Goal: Answer question/provide support

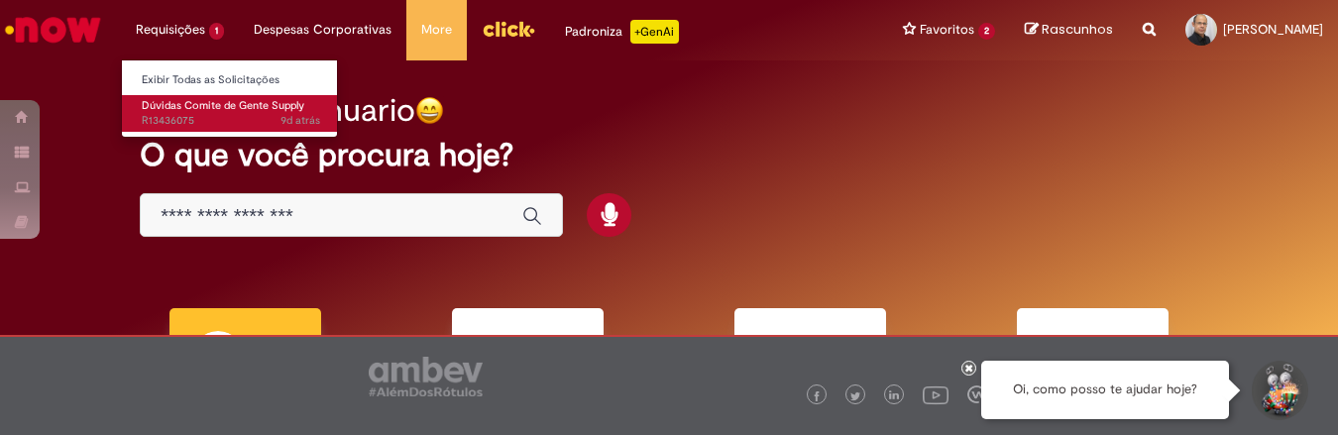
click at [196, 115] on span "9d atrás 9 dias atrás R13436075" at bounding box center [231, 121] width 178 height 16
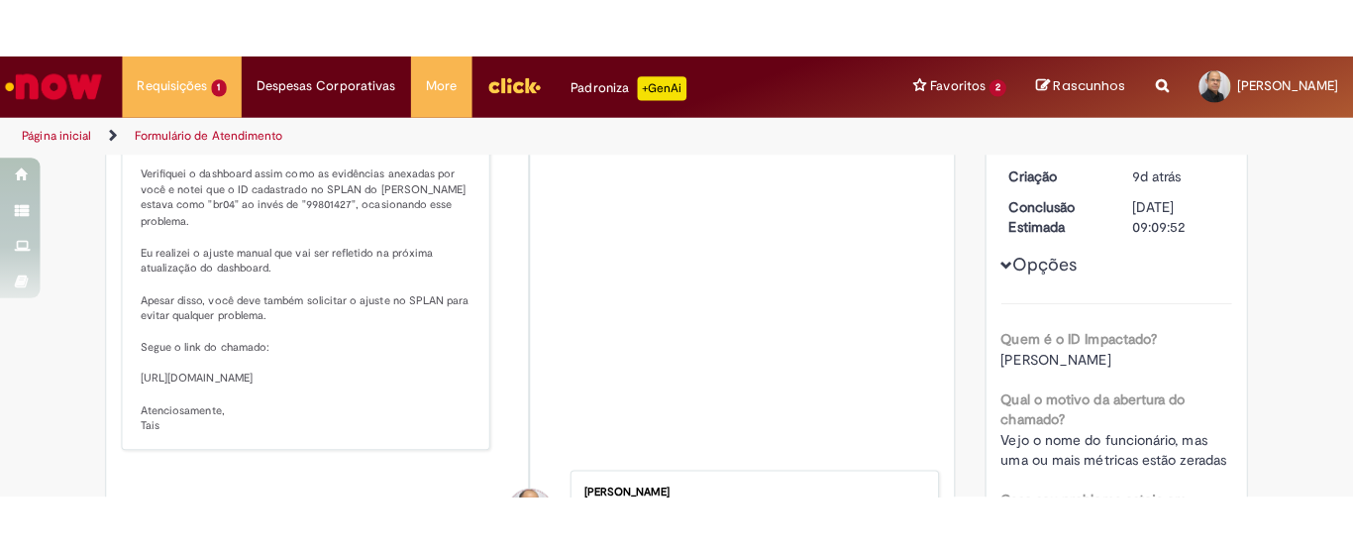
scroll to position [277, 0]
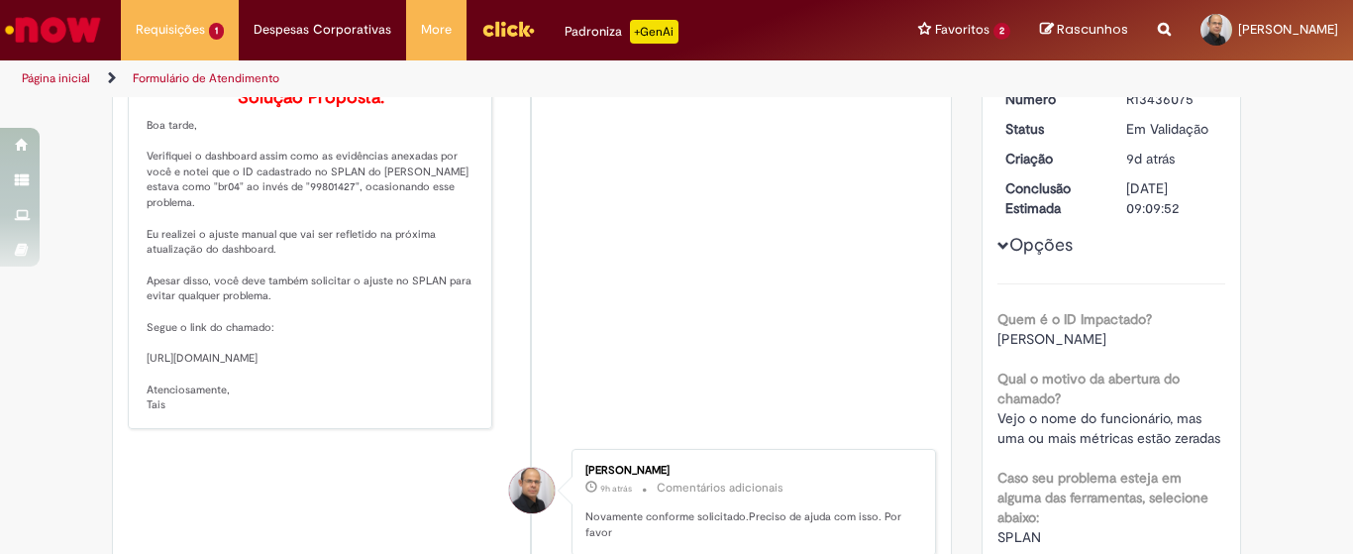
click at [174, 374] on p "Solução Proposta: Boa tarde, Verifiquei o dashboard assim como as evidências an…" at bounding box center [312, 250] width 330 height 325
drag, startPoint x: 141, startPoint y: 374, endPoint x: 456, endPoint y: 391, distance: 315.6
click at [454, 391] on p "Solução Proposta: Boa tarde, Verifiquei o dashboard assim como as evidências an…" at bounding box center [312, 250] width 330 height 325
copy p "[URL][DOMAIN_NAME]"
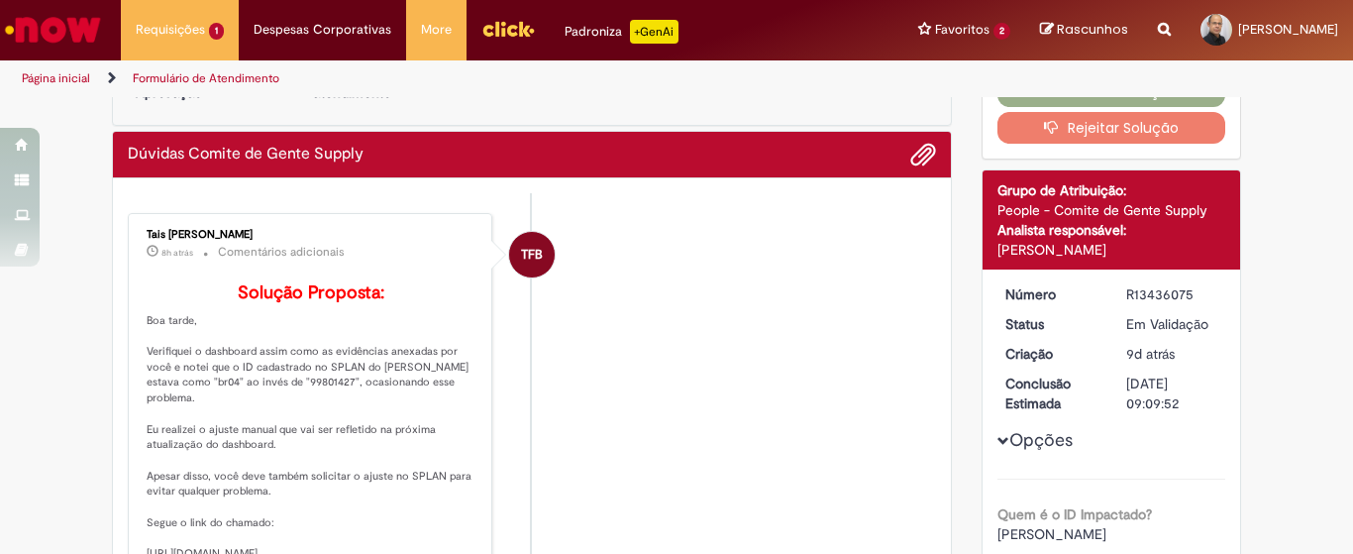
scroll to position [0, 0]
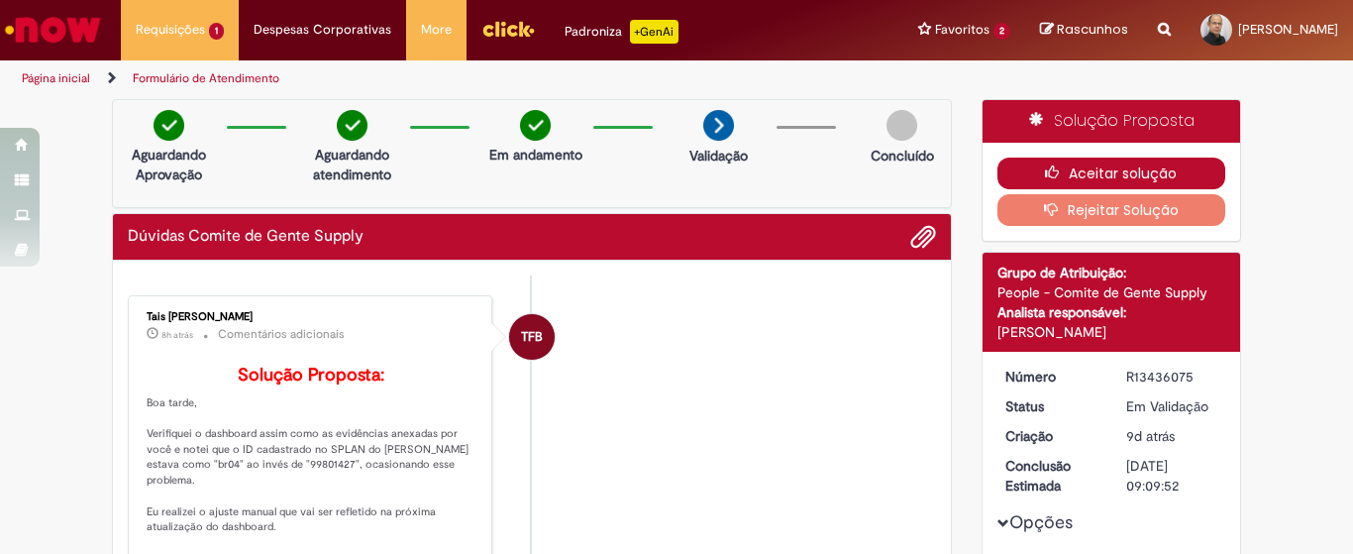
click at [1140, 174] on button "Aceitar solução" at bounding box center [1112, 174] width 229 height 32
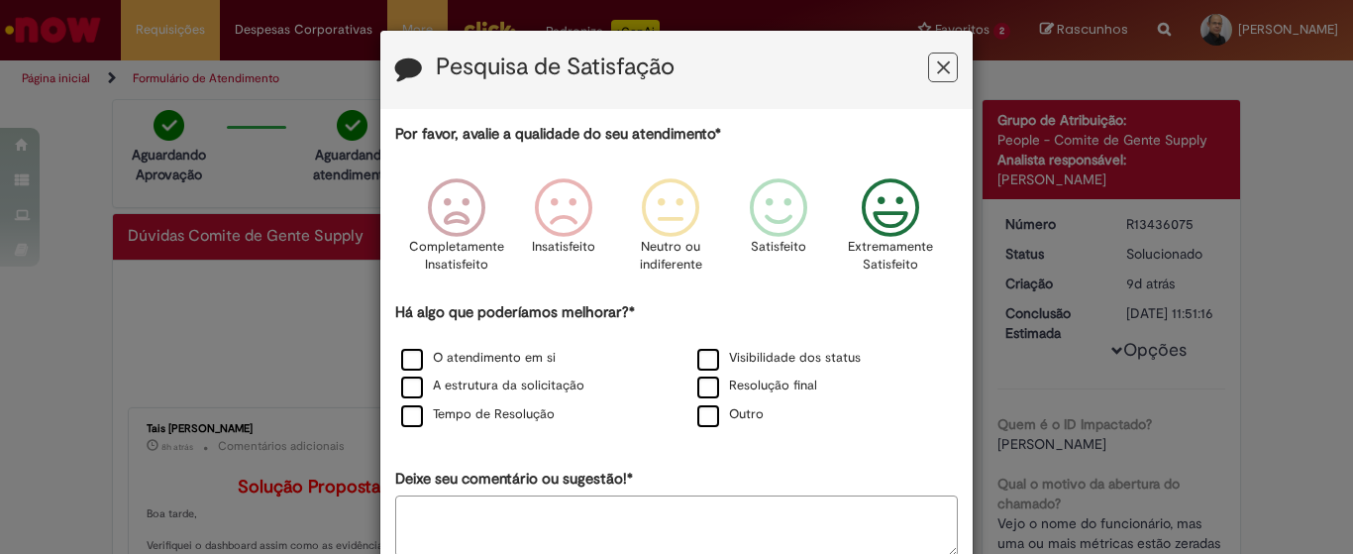
click at [874, 200] on icon "Feedback" at bounding box center [891, 207] width 74 height 59
click at [405, 360] on label "O atendimento em si" at bounding box center [478, 358] width 155 height 19
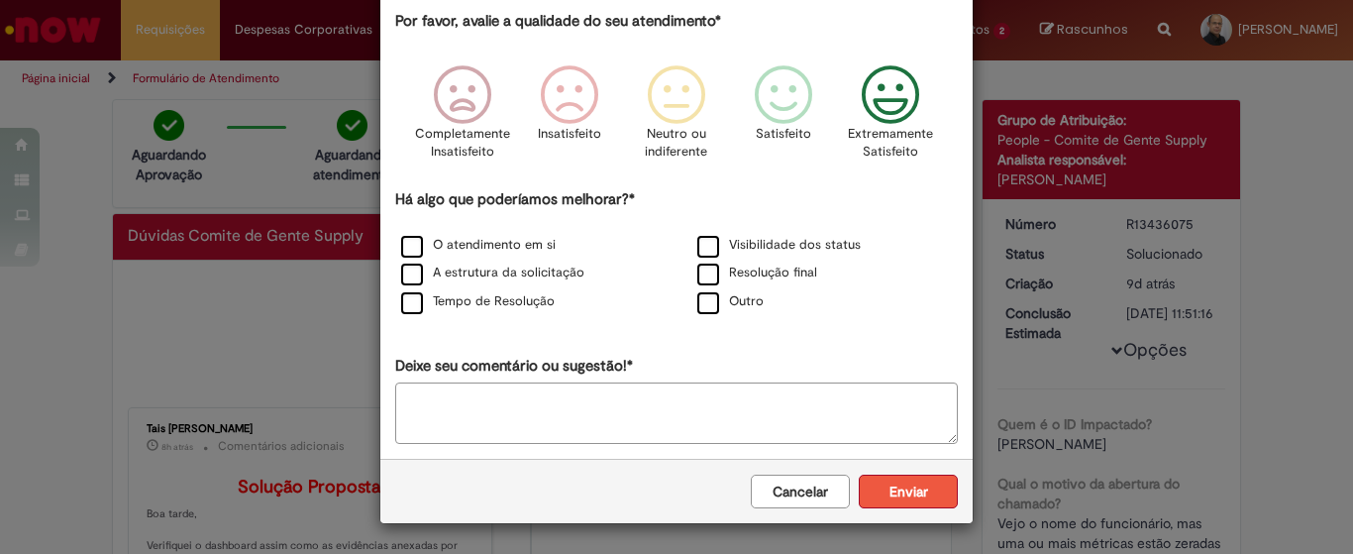
click at [931, 434] on button "Enviar" at bounding box center [908, 492] width 99 height 34
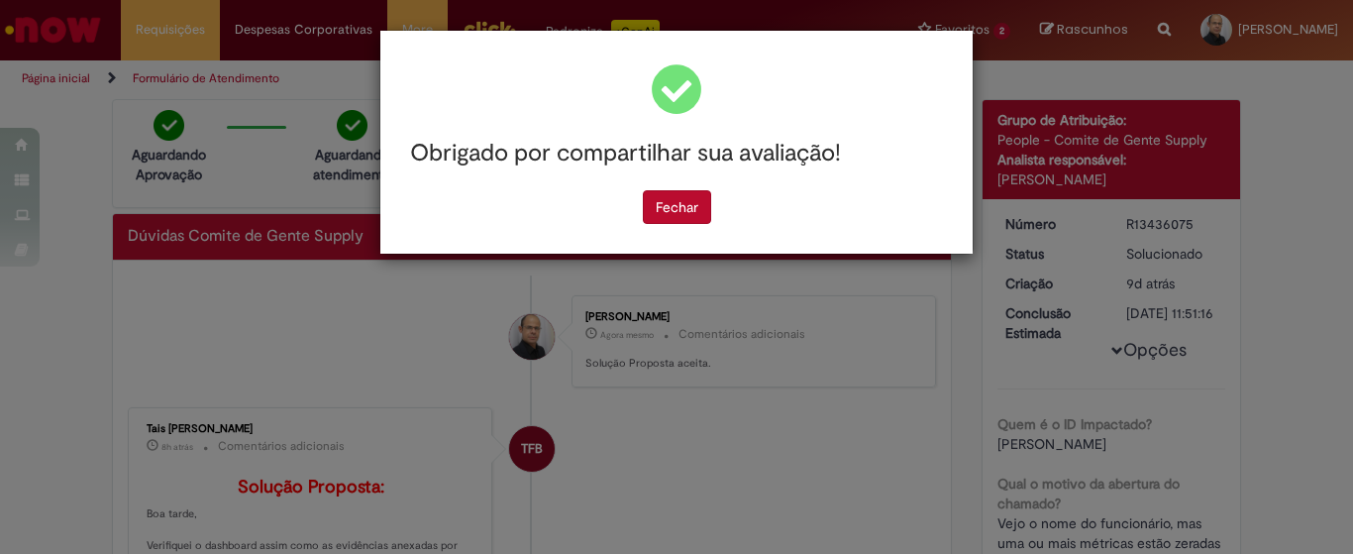
scroll to position [0, 0]
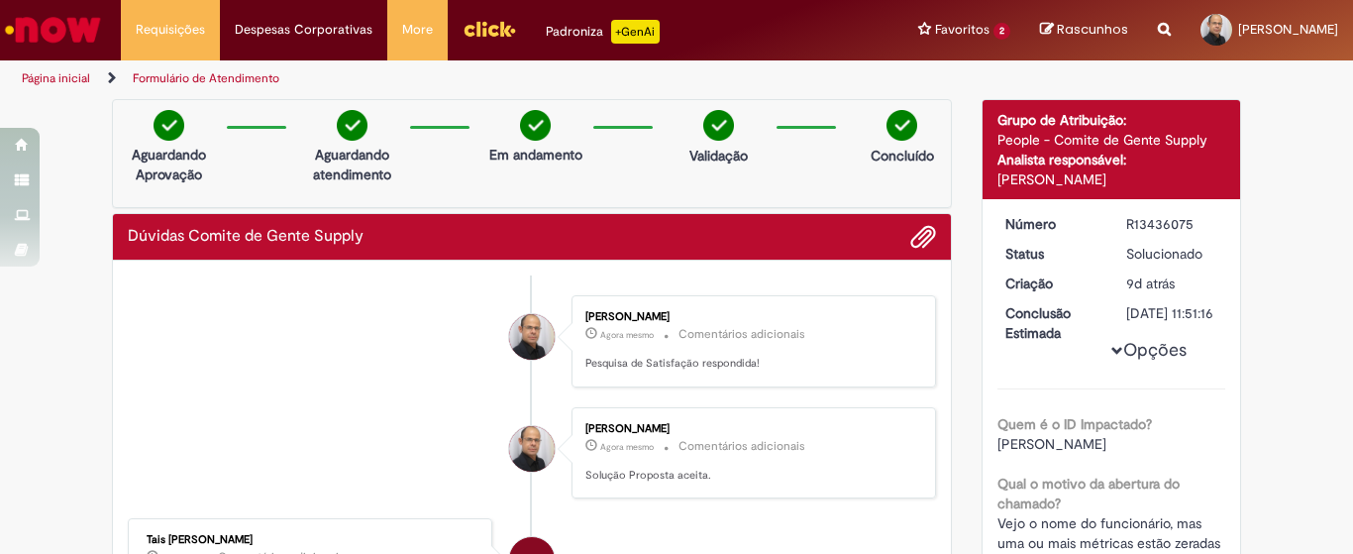
click at [675, 195] on div "Obrigado por compartilhar sua avaliação! [GEOGRAPHIC_DATA]" at bounding box center [676, 85] width 592 height 223
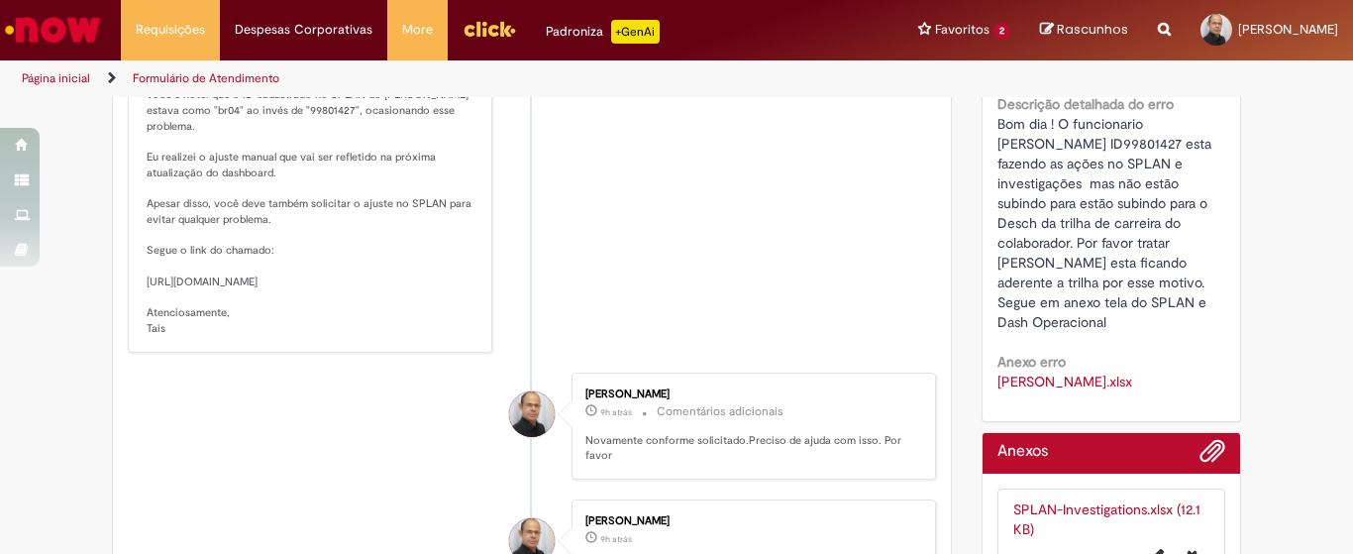
scroll to position [495, 0]
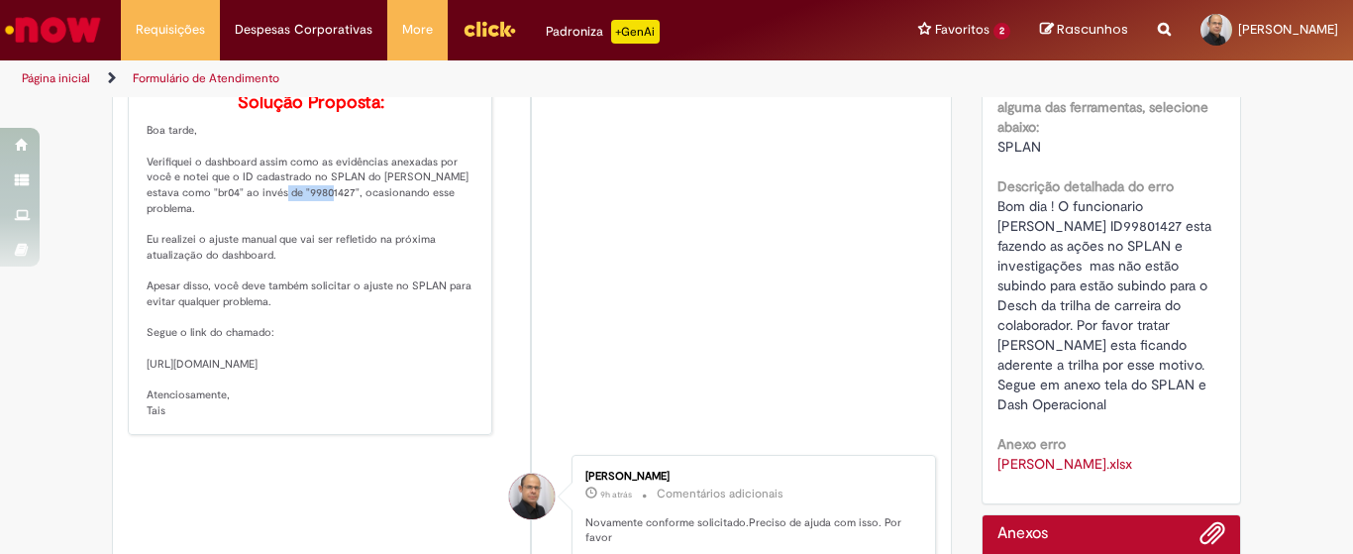
drag, startPoint x: 263, startPoint y: 219, endPoint x: 315, endPoint y: 266, distance: 70.2
click at [314, 225] on p "Solução Proposta: Boa tarde, Verifiquei o dashboard assim como as evidências an…" at bounding box center [312, 255] width 330 height 325
copy p ""99801427""
